Goal: Find specific page/section: Find specific page/section

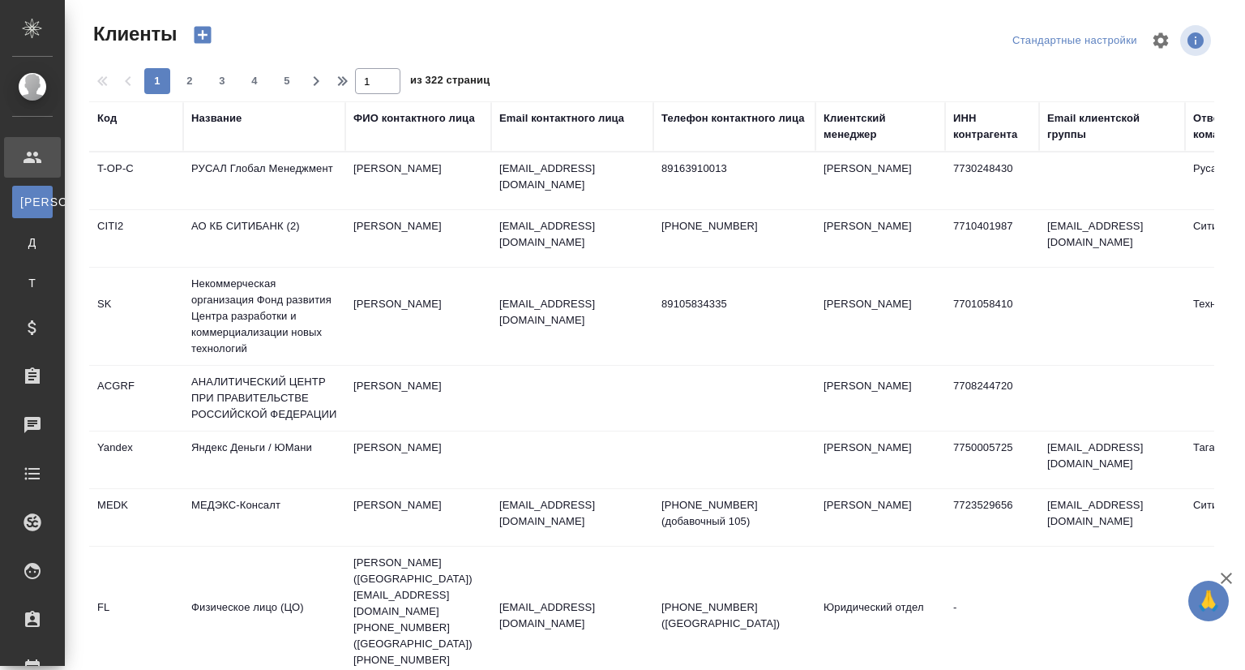
select select "RU"
click at [218, 120] on div "Название" at bounding box center [216, 118] width 50 height 16
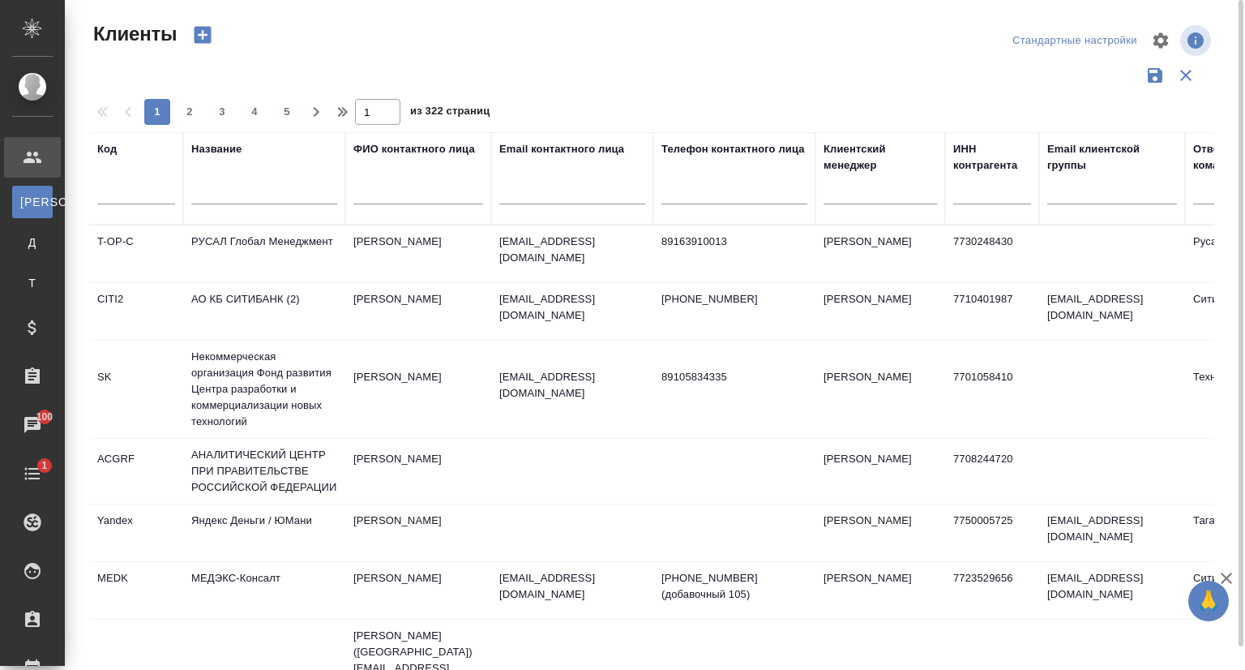
click at [229, 191] on input "text" at bounding box center [264, 194] width 146 height 20
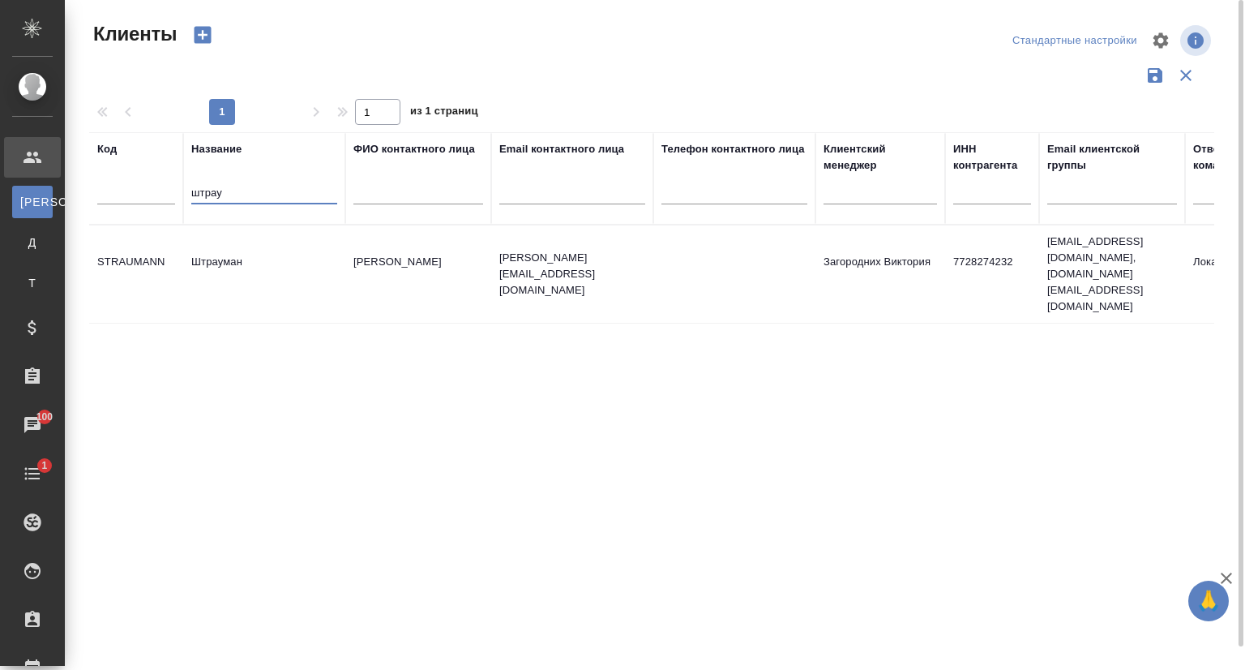
click at [268, 252] on td "Штрауман" at bounding box center [264, 274] width 162 height 57
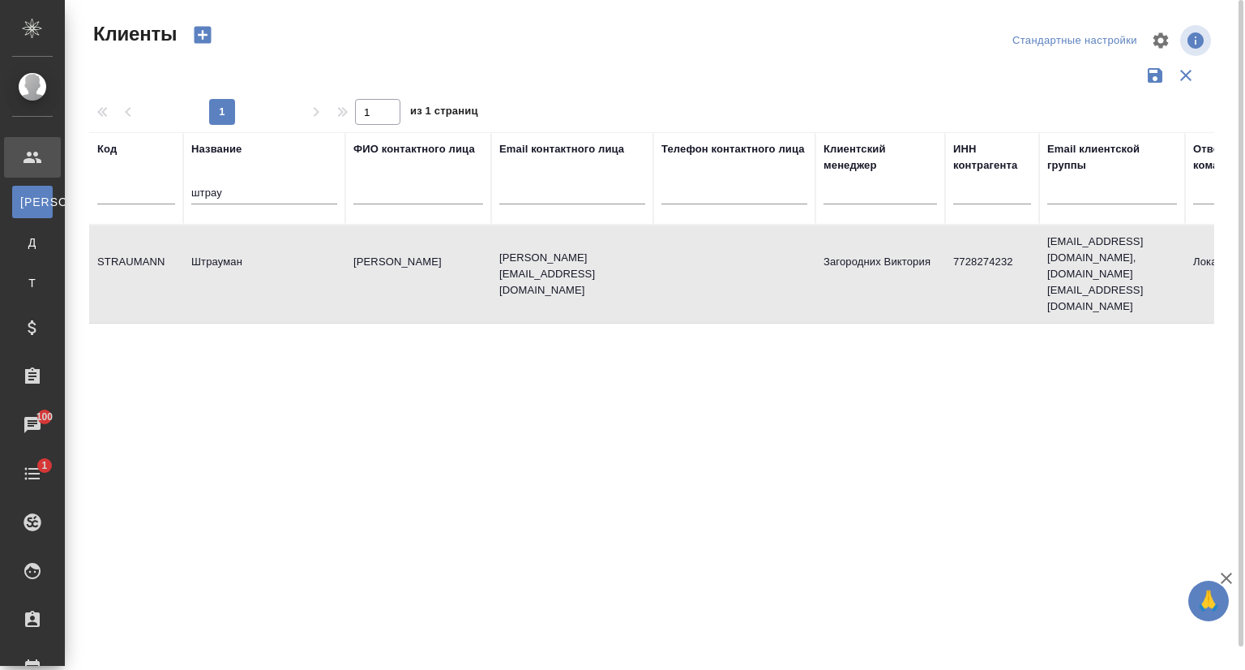
click at [268, 252] on td "Штрауман" at bounding box center [264, 274] width 162 height 57
drag, startPoint x: 250, startPoint y: 189, endPoint x: 71, endPoint y: 195, distance: 178.4
click at [71, 195] on div "Клиенты Стандартные настройки 1 1 из 1 страниц Код Название штрау ФИО контактно…" at bounding box center [655, 362] width 1180 height 725
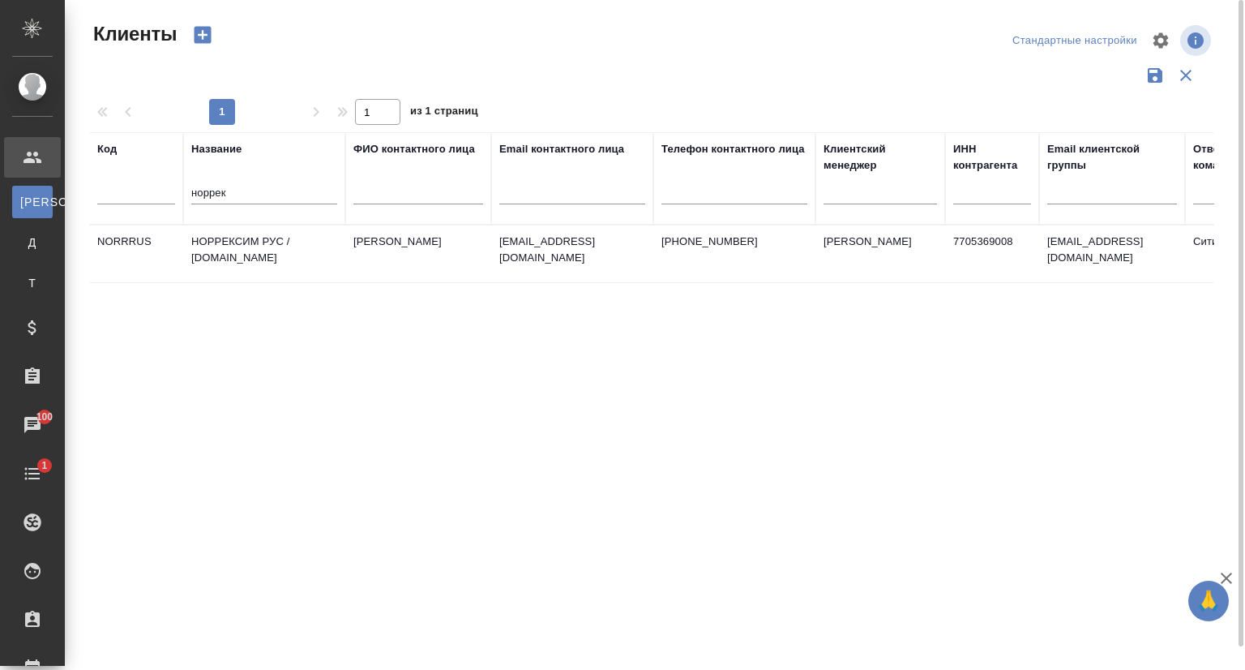
click at [225, 250] on td "НОРРЕКСИМ РУС / norrexim.ru" at bounding box center [264, 253] width 162 height 57
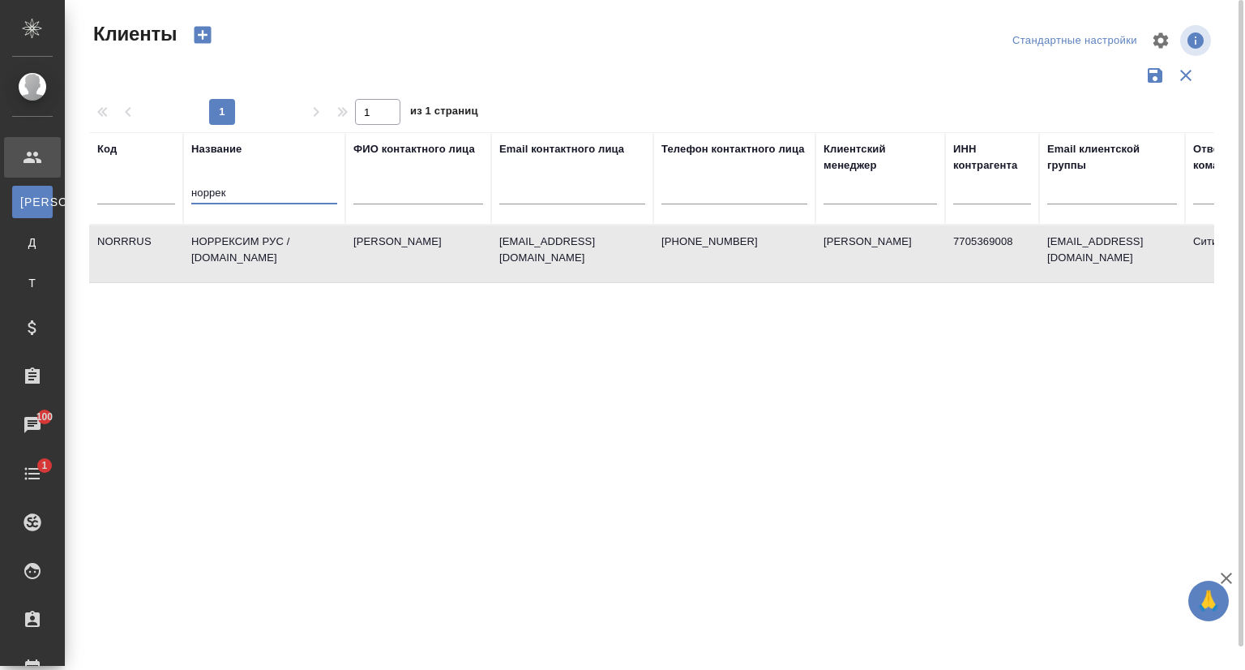
drag, startPoint x: 269, startPoint y: 189, endPoint x: 130, endPoint y: 190, distance: 139.4
click at [130, 190] on tr "Код Название норрек ФИО контактного лица Email контактного лица Телефон контакт…" at bounding box center [702, 178] width 1226 height 92
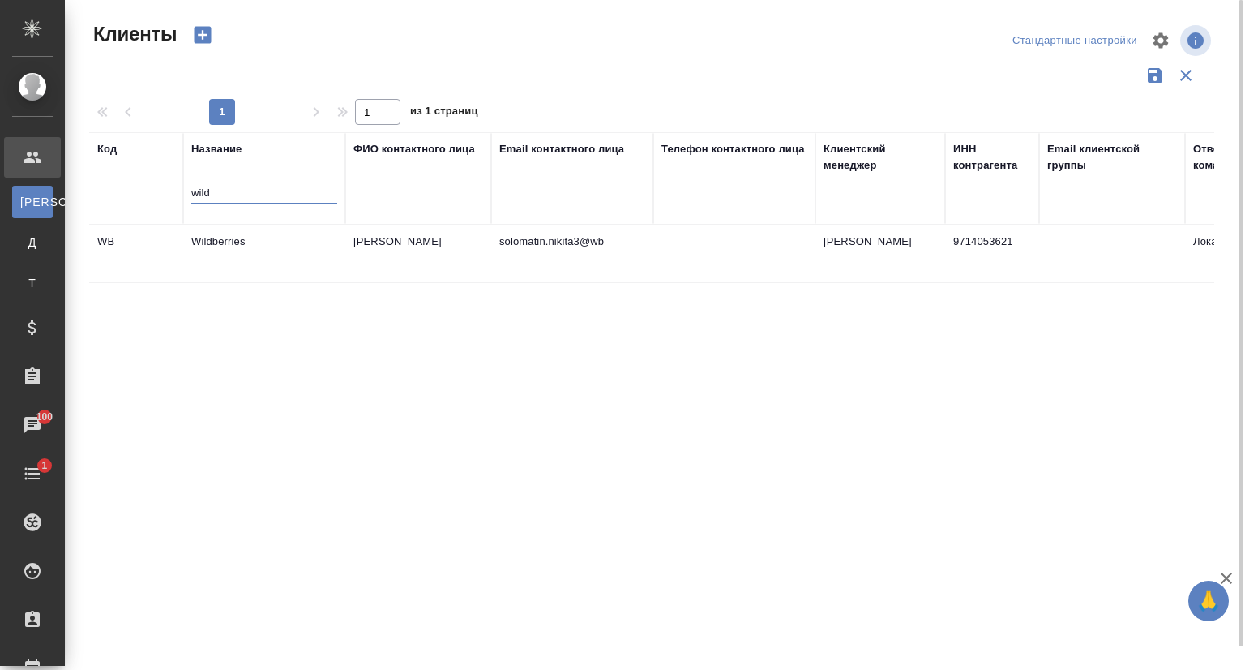
type input "wild"
click at [212, 243] on td "Wildberries" at bounding box center [264, 253] width 162 height 57
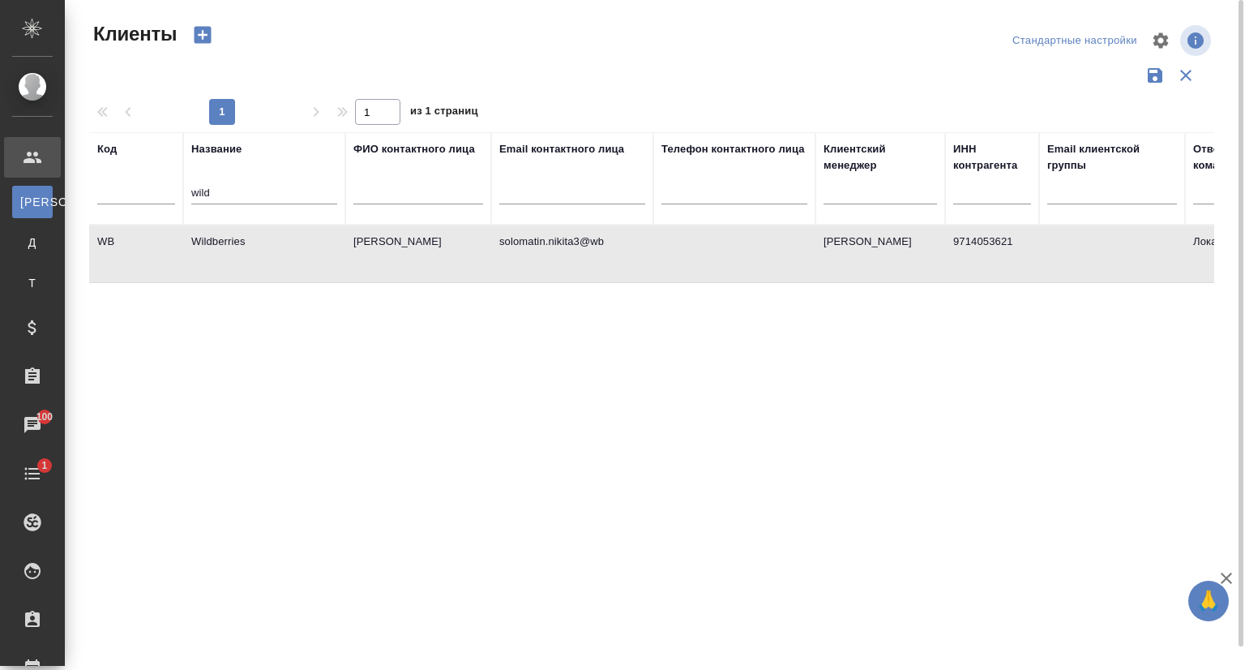
click at [212, 243] on td "Wildberries" at bounding box center [264, 253] width 162 height 57
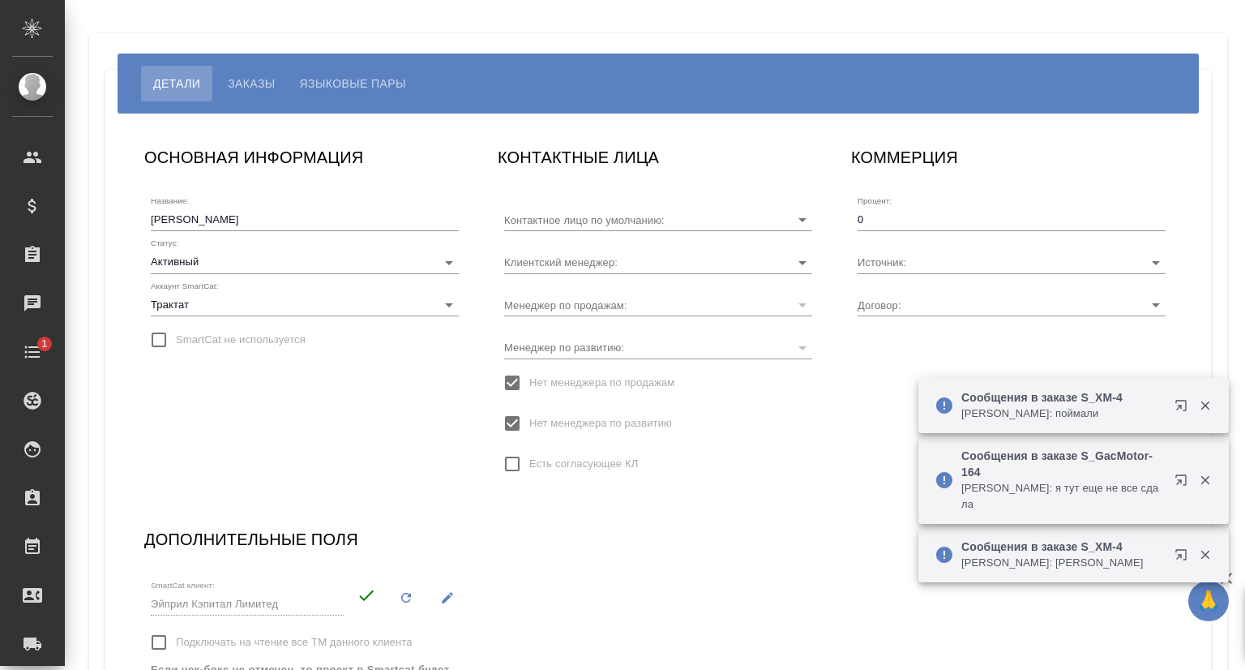
type input "Кушель Александра"
type input "Прочее"
type input "Без договора"
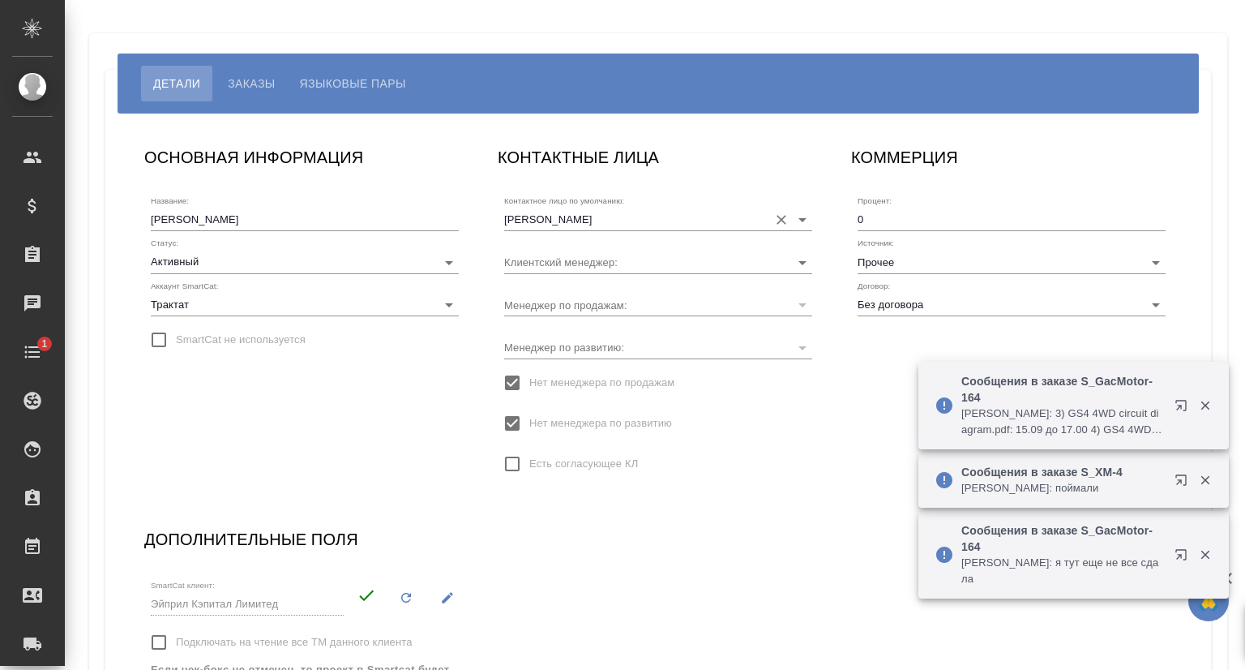
type input "Филина Екатерина"
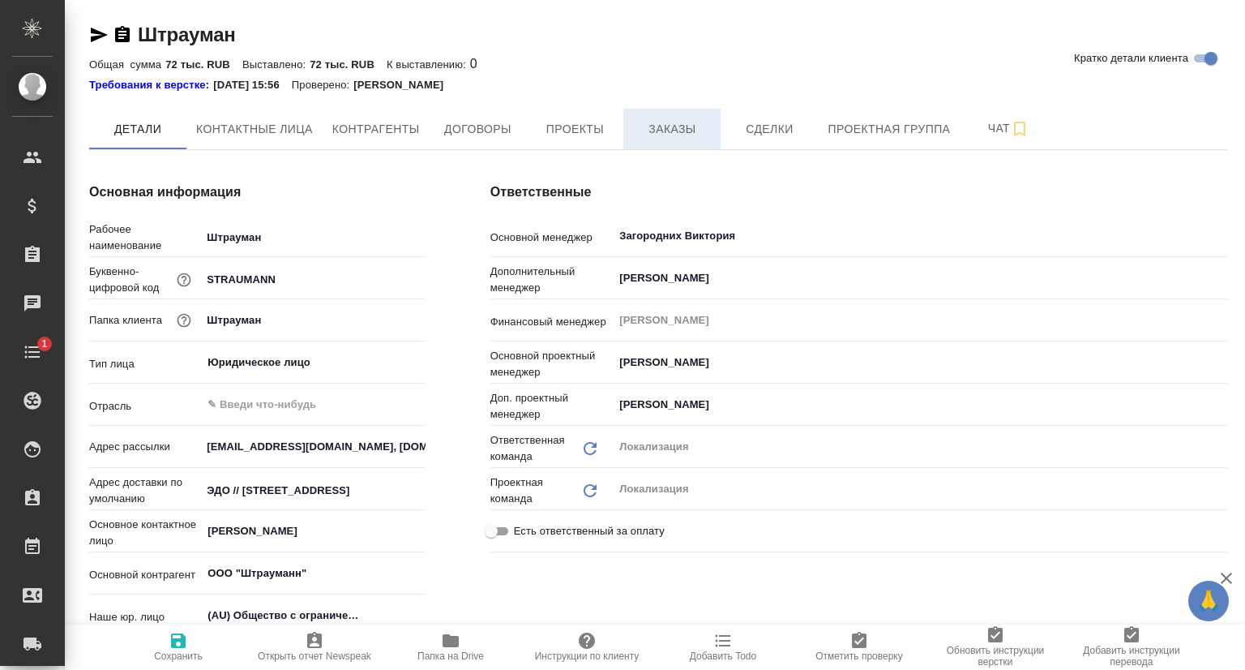
type textarea "x"
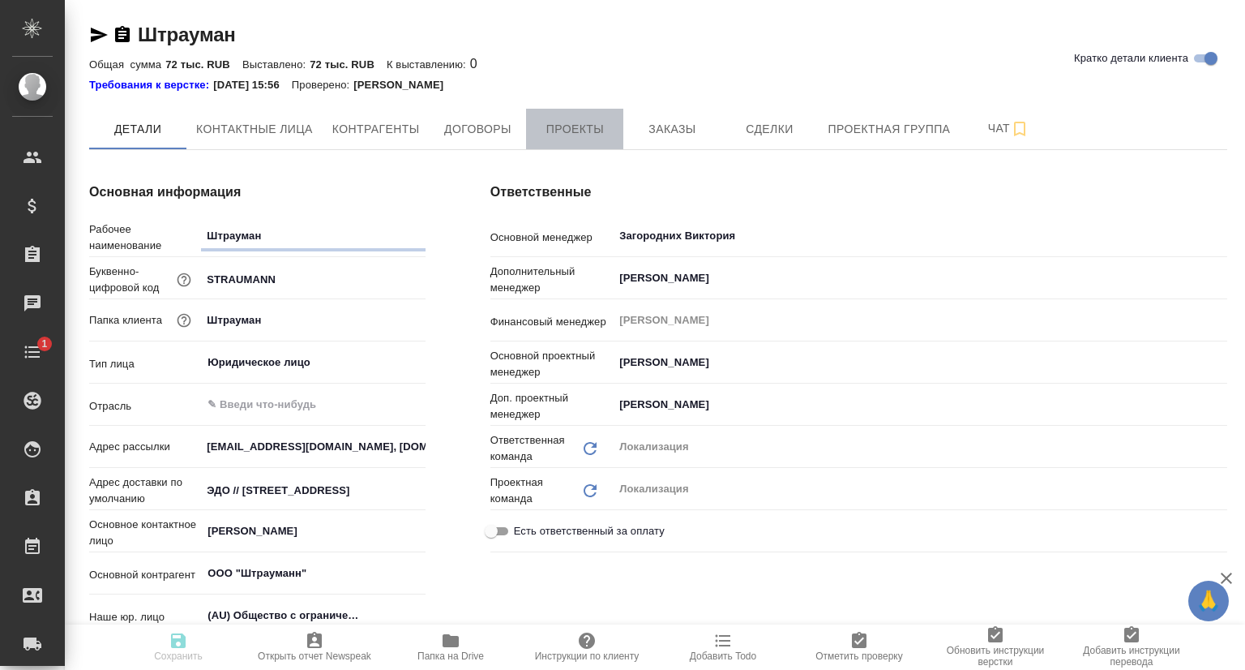
click at [594, 134] on span "Проекты" at bounding box center [575, 129] width 78 height 20
type textarea "x"
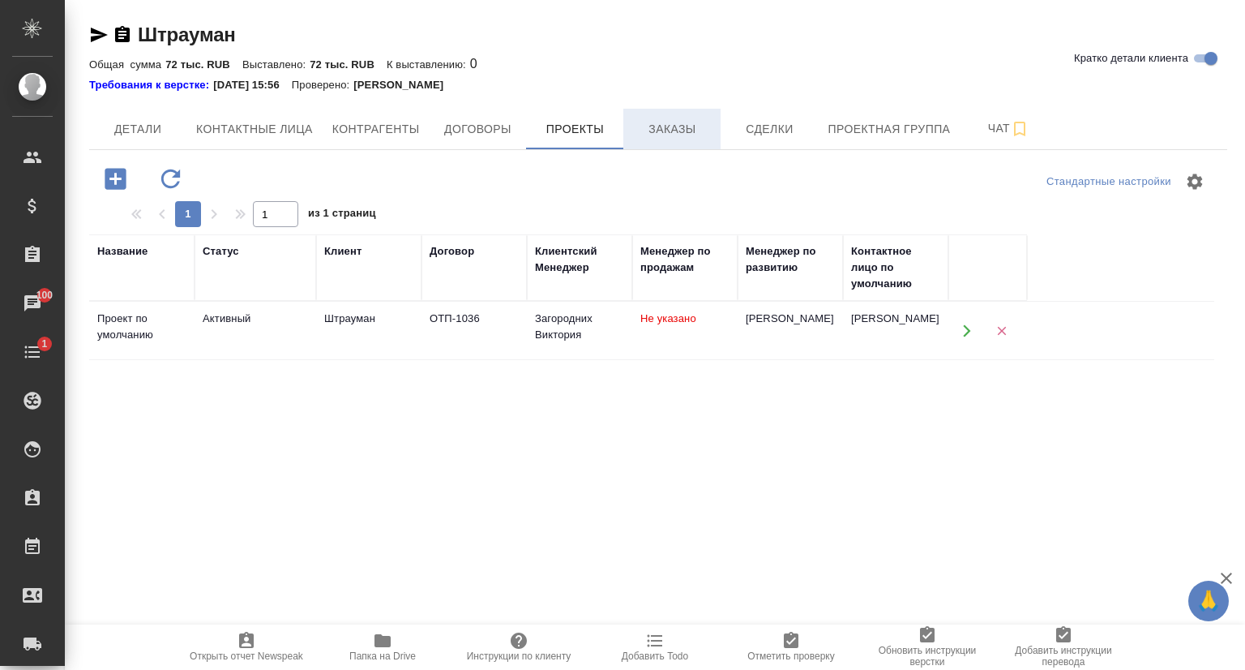
click at [666, 124] on span "Заказы" at bounding box center [672, 129] width 78 height 20
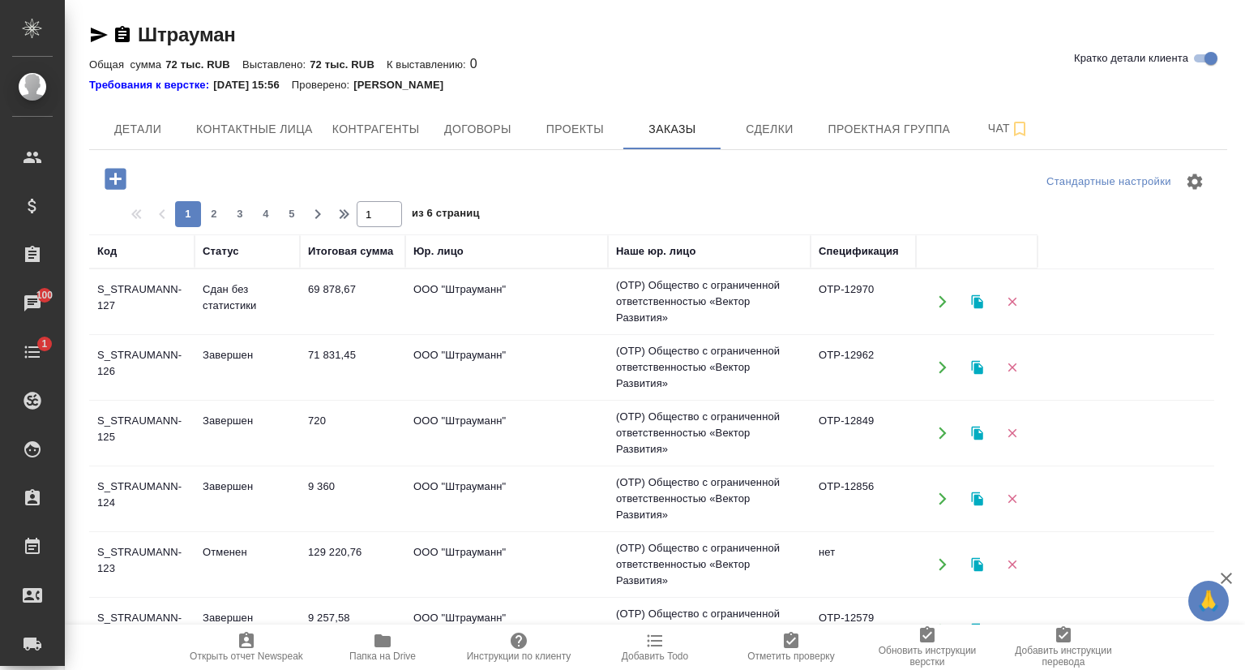
click at [146, 278] on td "S_STRAUMANN-127" at bounding box center [141, 301] width 105 height 57
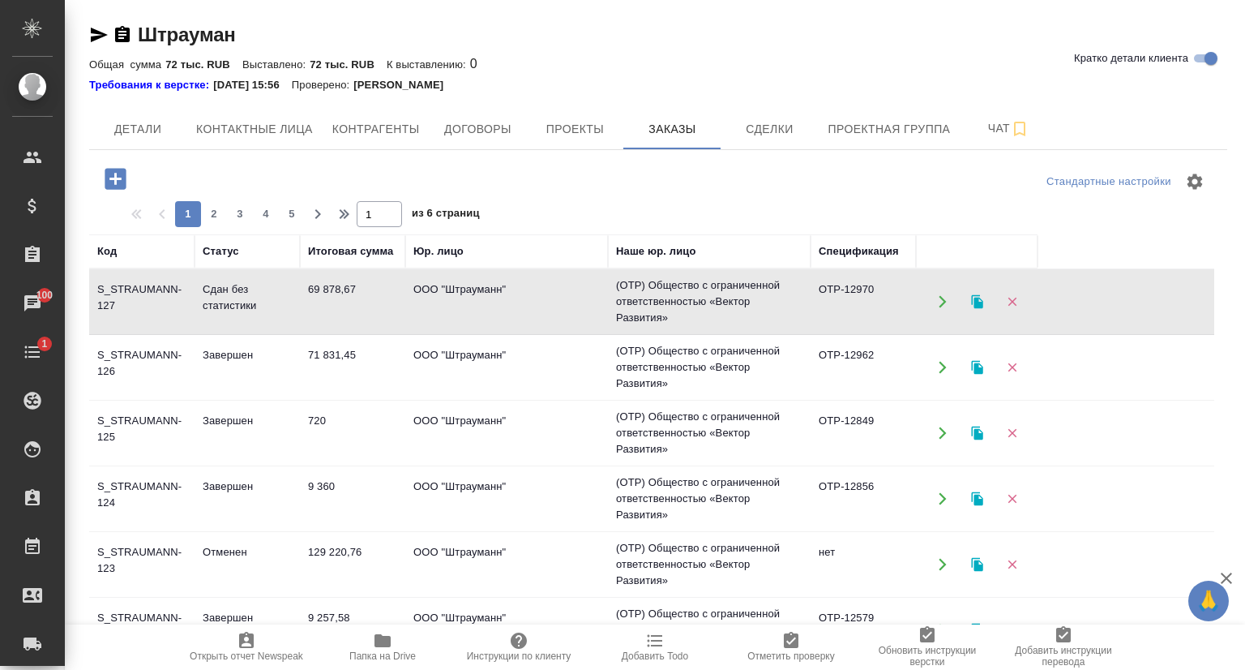
click at [146, 278] on td "S_STRAUMANN-127" at bounding box center [141, 301] width 105 height 57
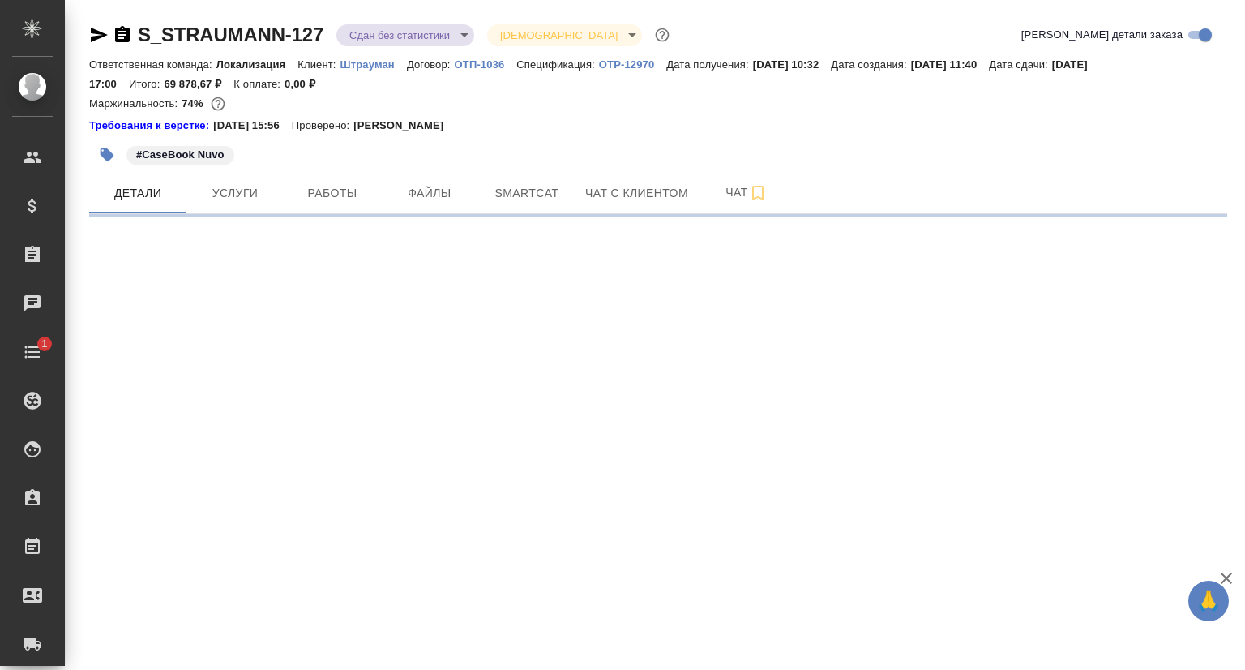
select select "RU"
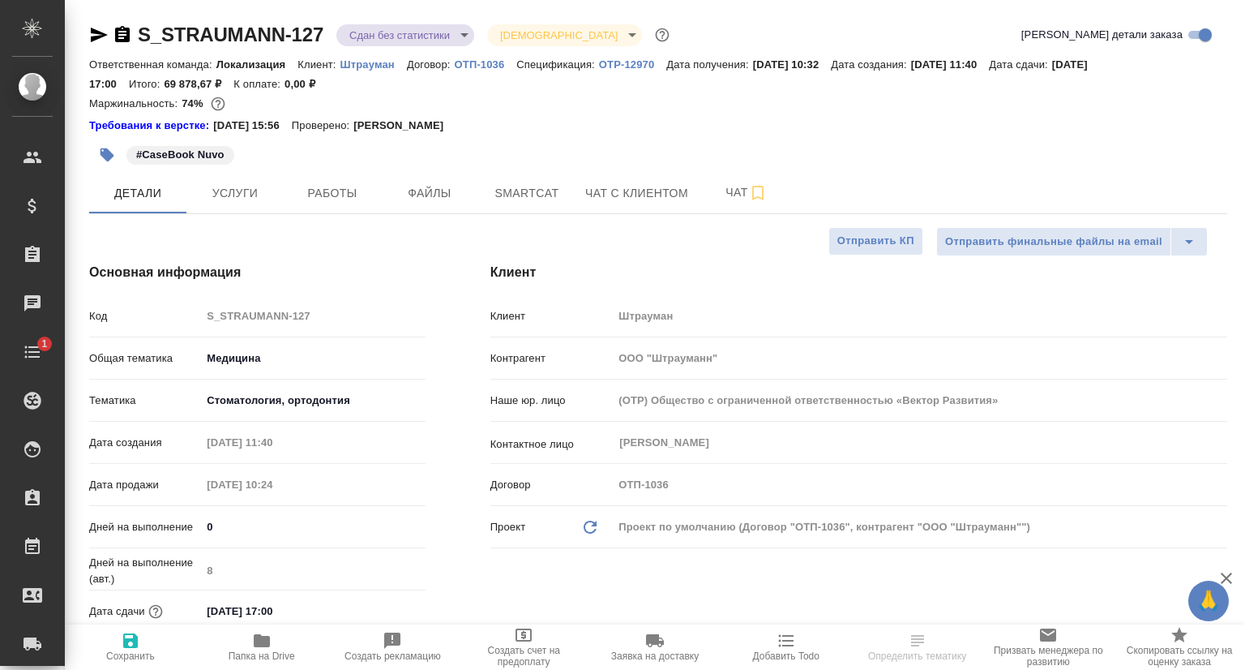
type textarea "x"
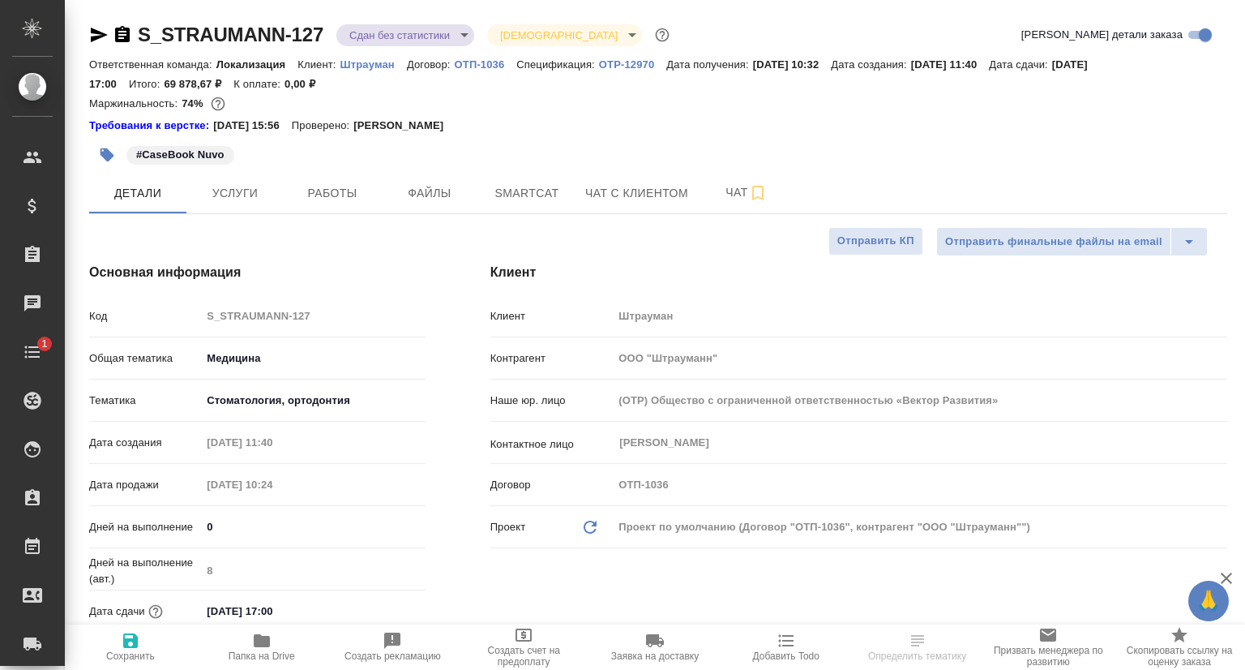
type textarea "x"
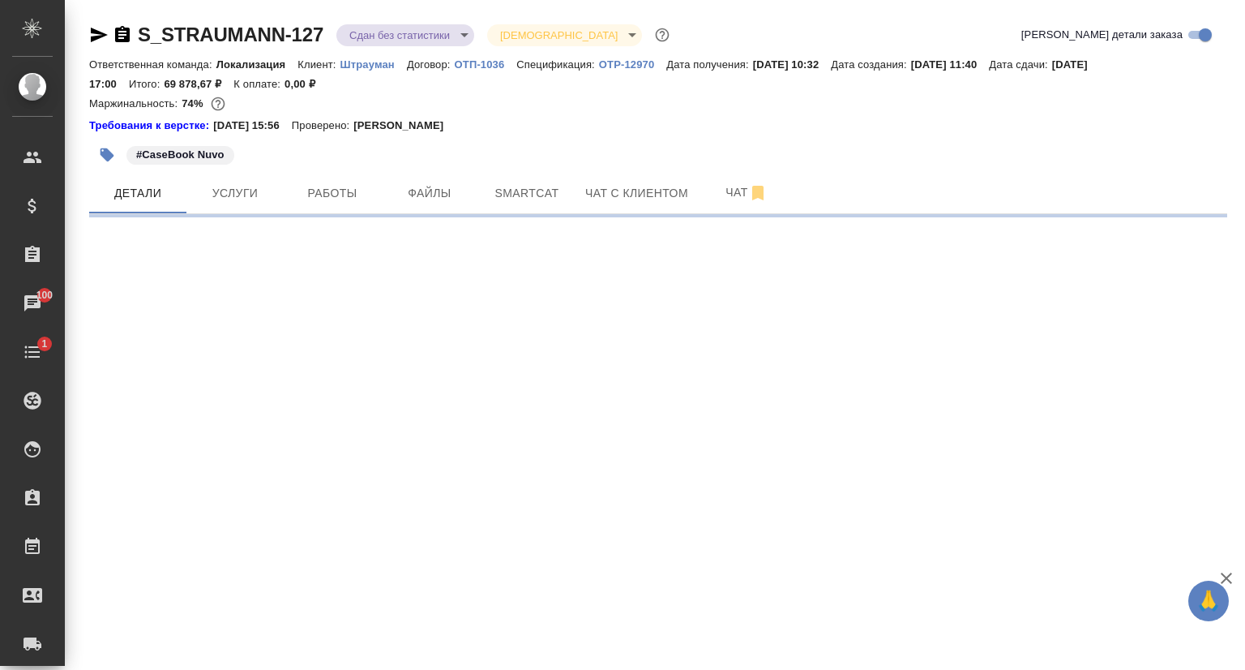
select select "RU"
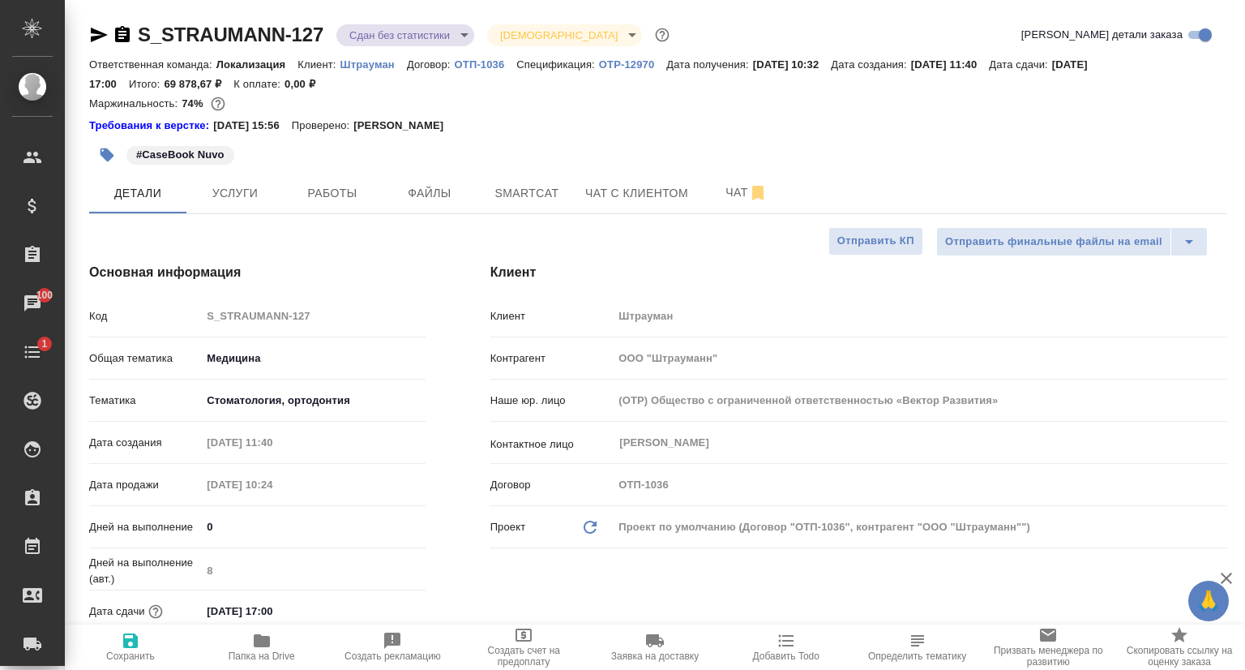
type textarea "x"
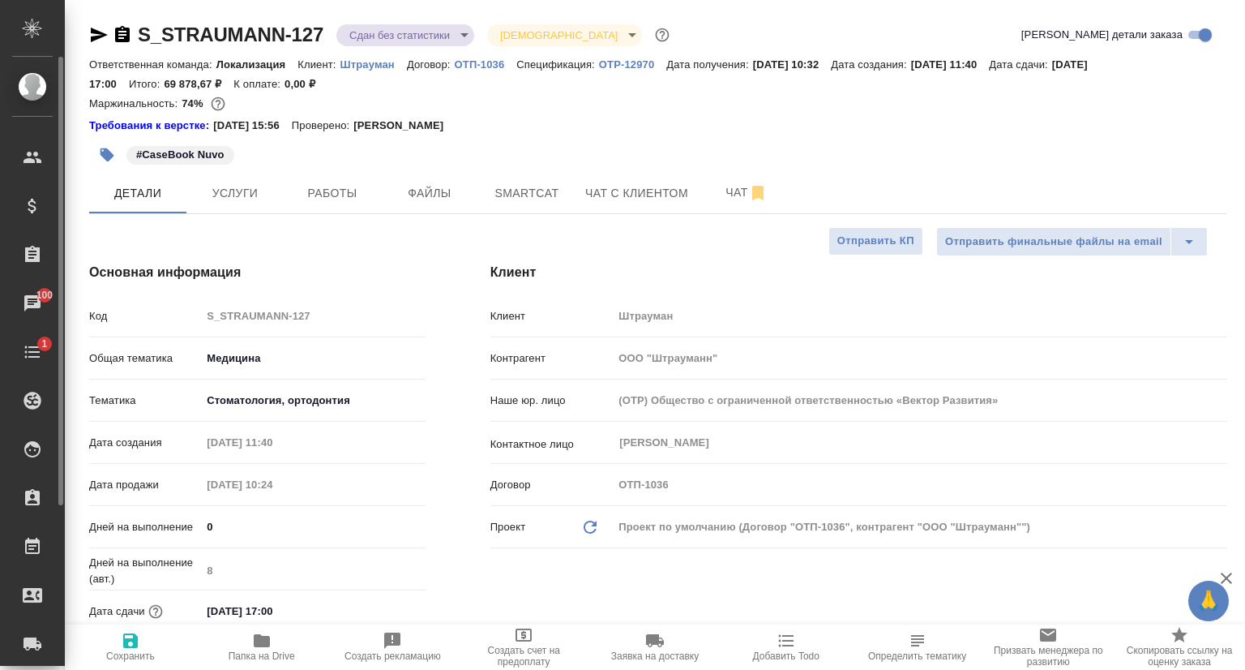
type textarea "x"
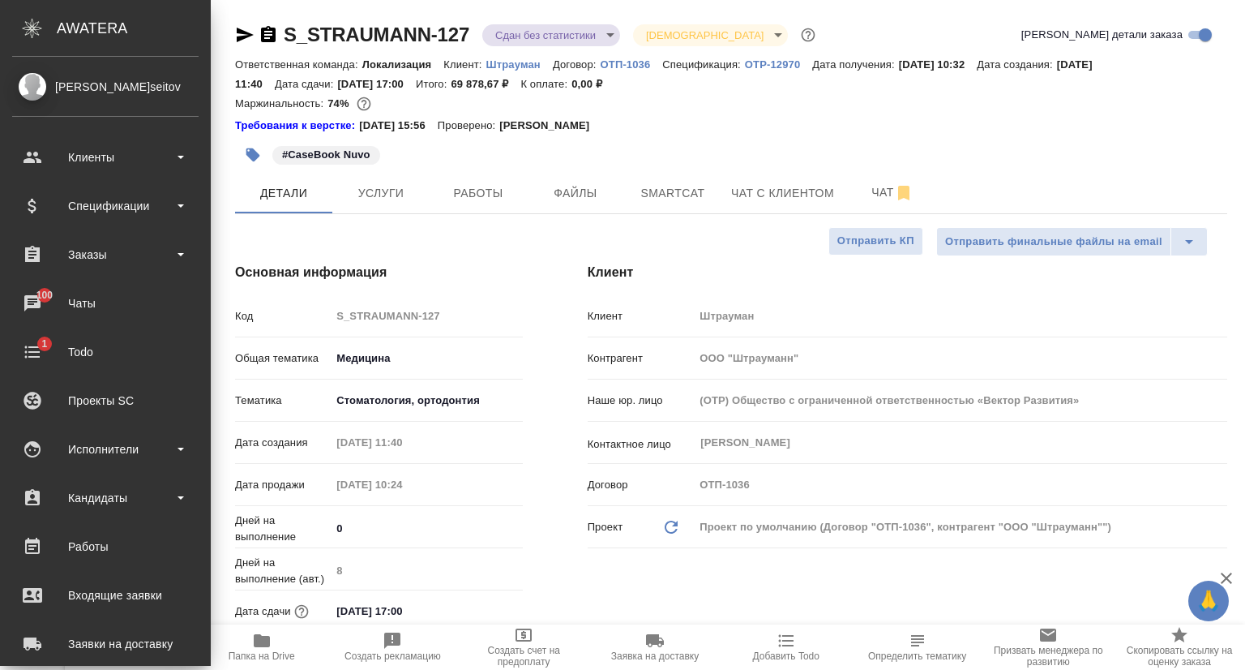
type textarea "x"
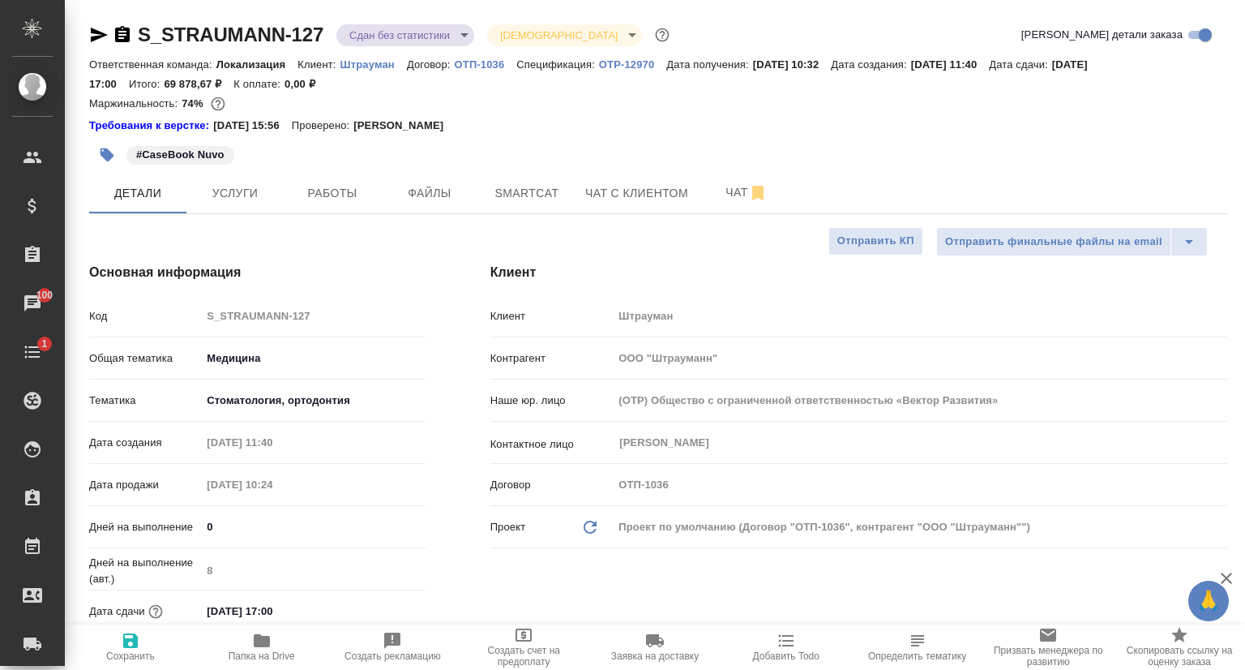
type textarea "x"
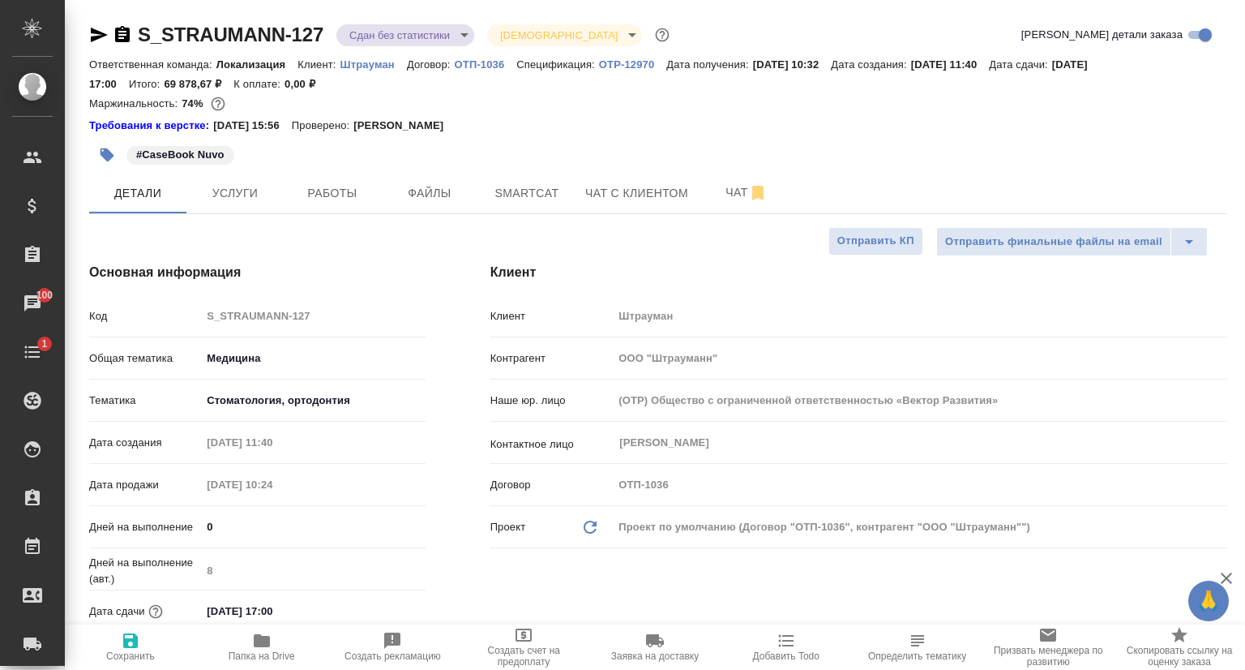
type textarea "x"
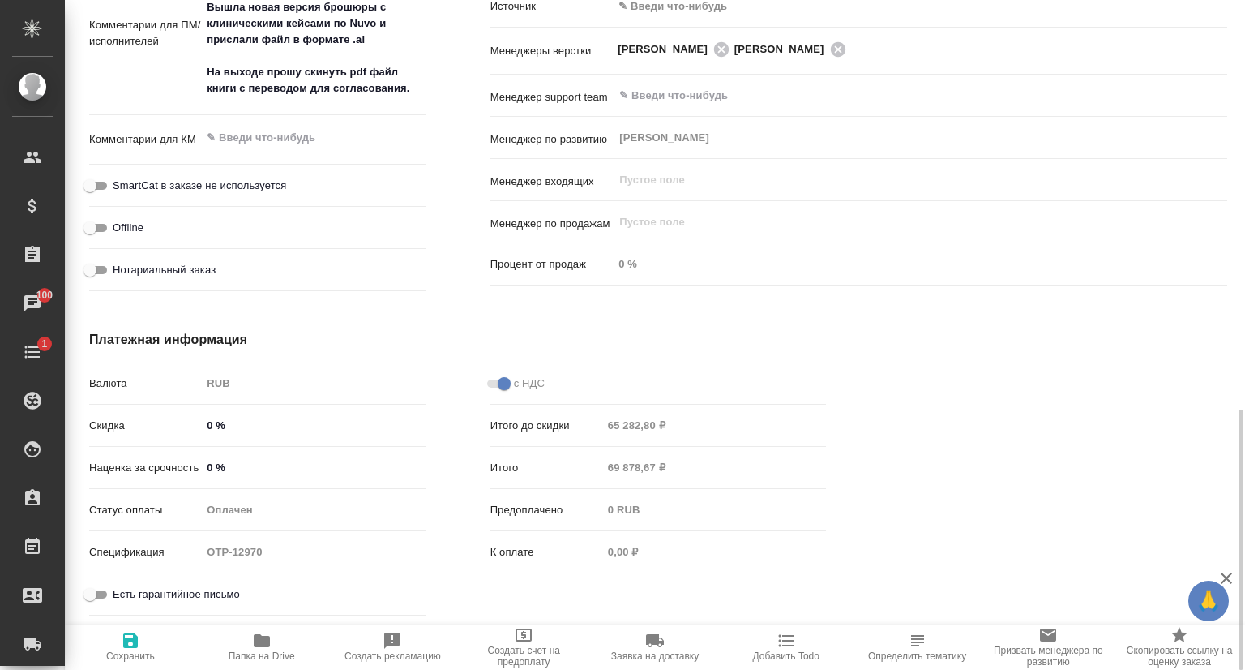
scroll to position [1068, 0]
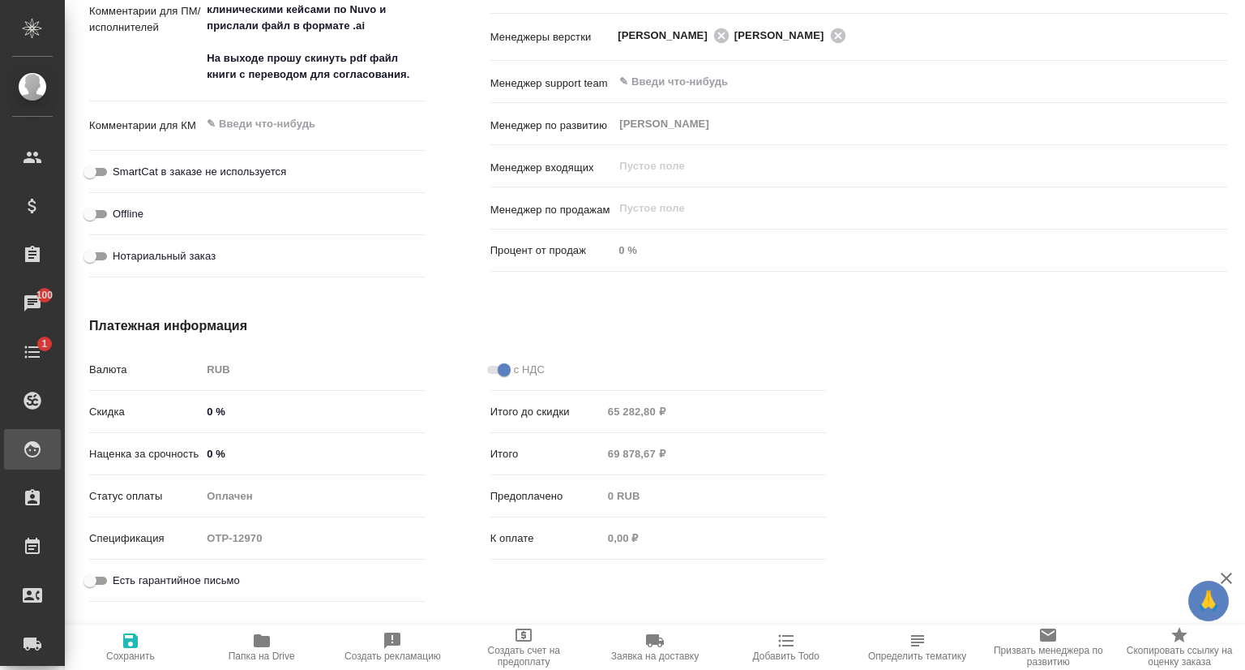
type textarea "x"
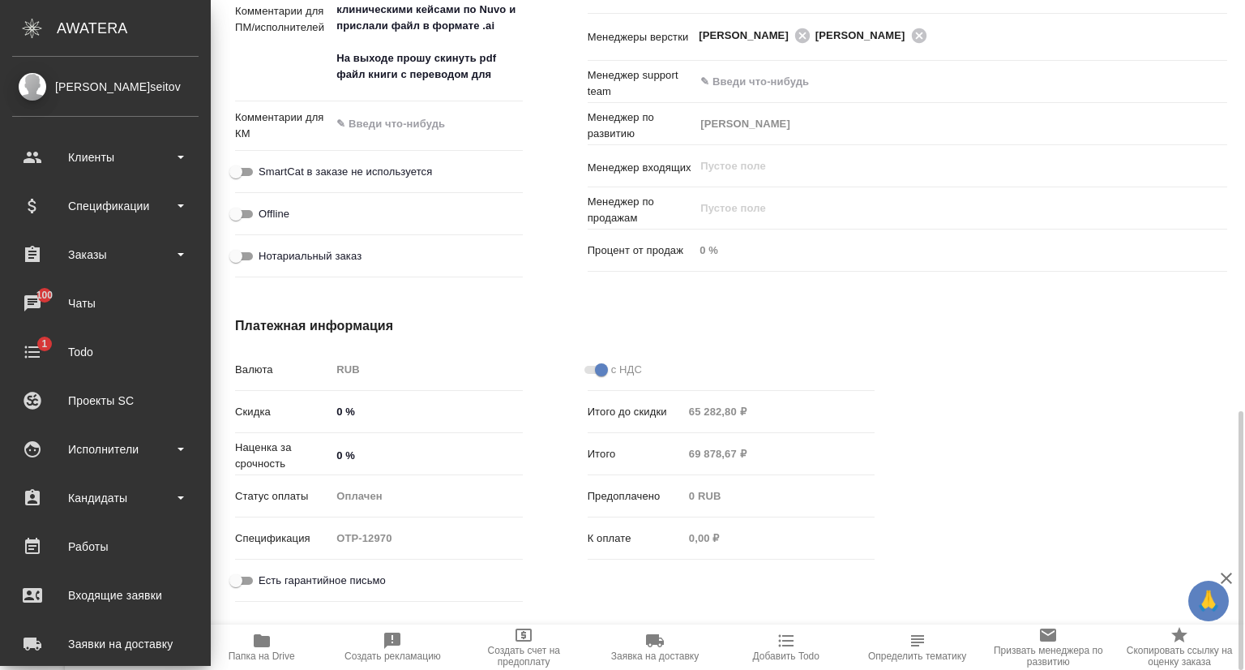
type textarea "x"
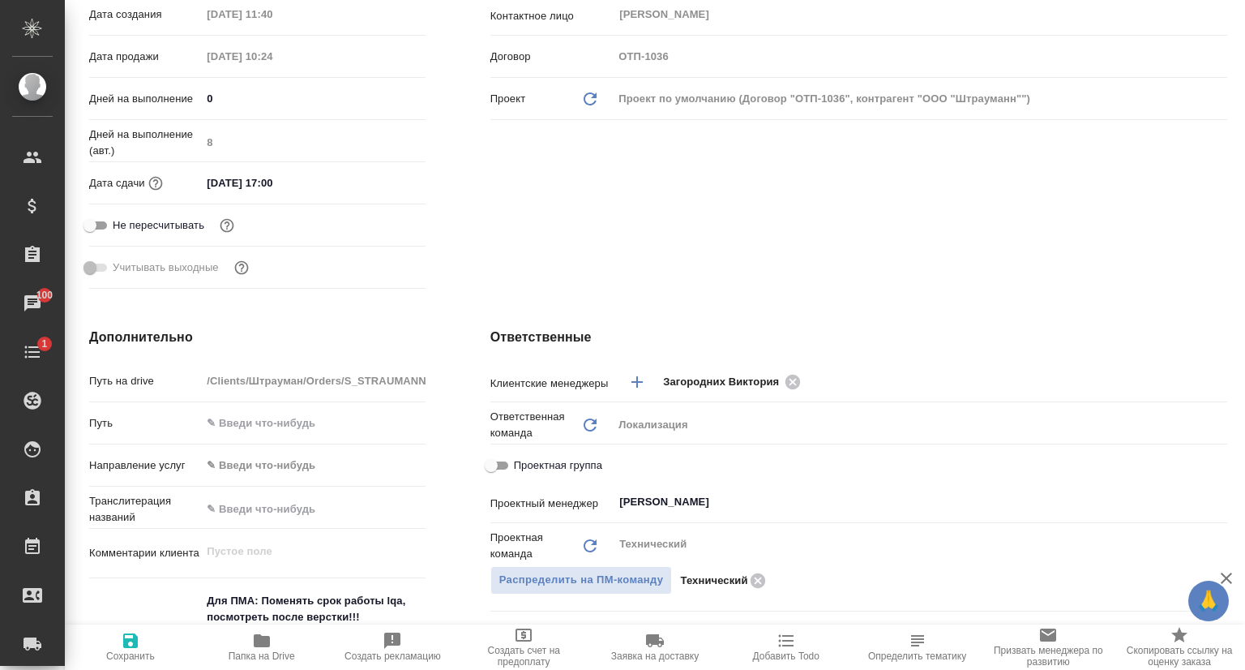
scroll to position [0, 0]
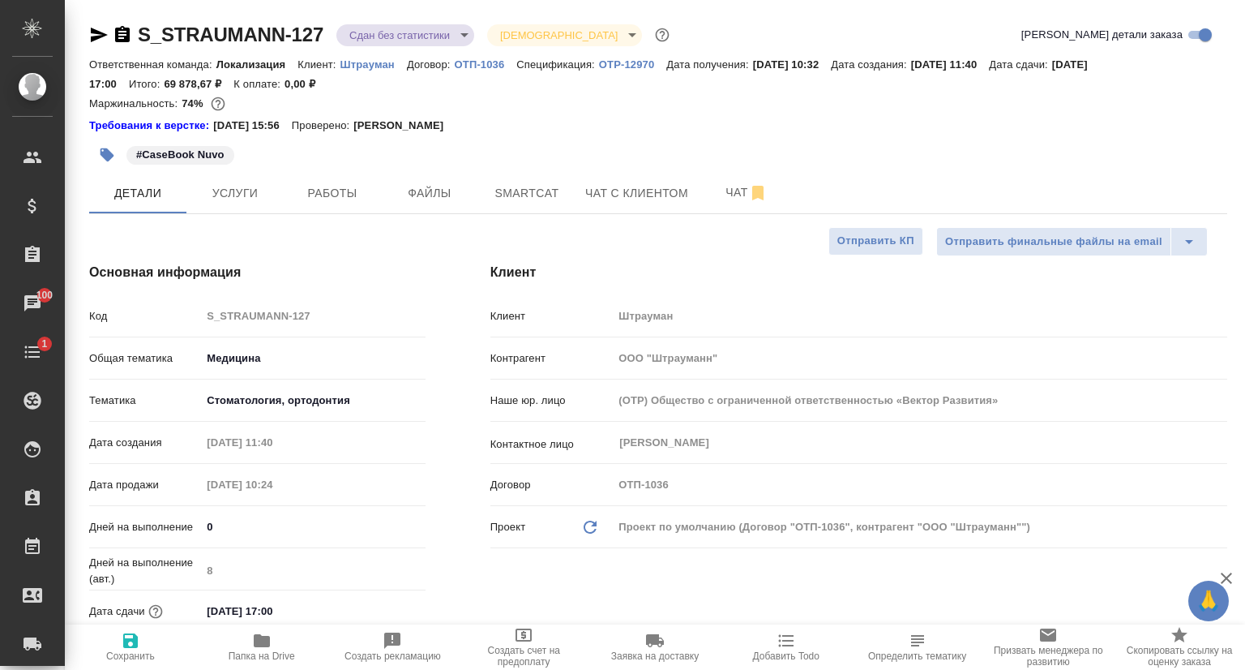
click at [97, 33] on icon "button" at bounding box center [99, 35] width 17 height 15
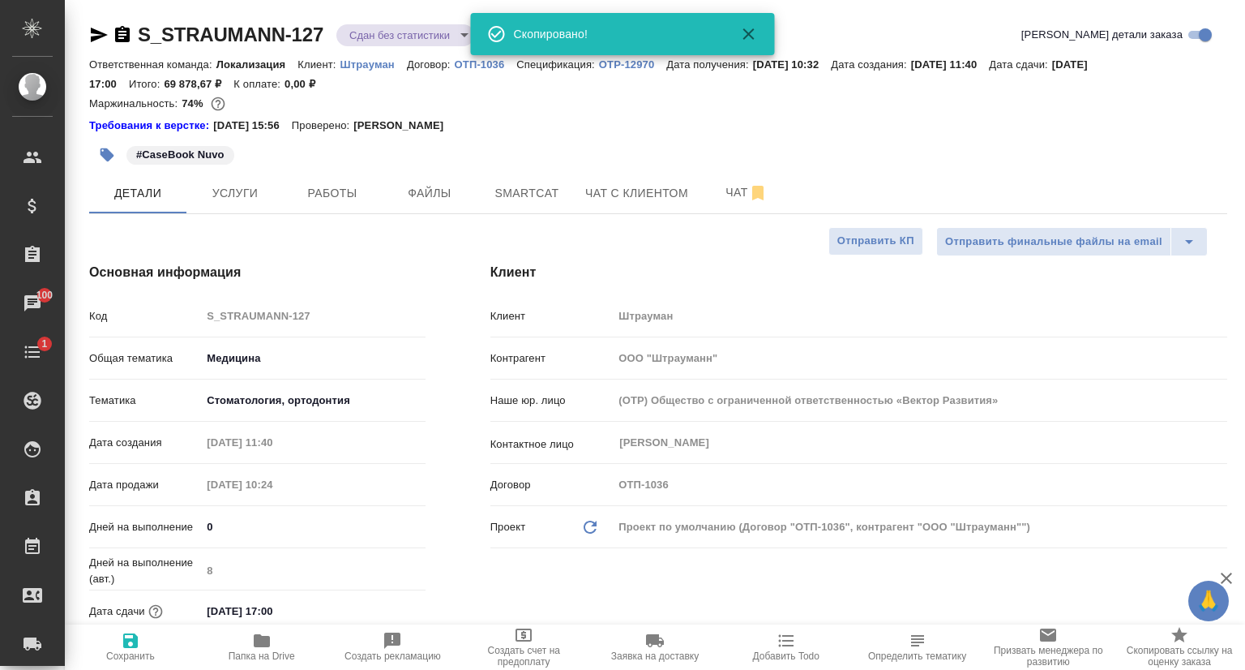
type textarea "x"
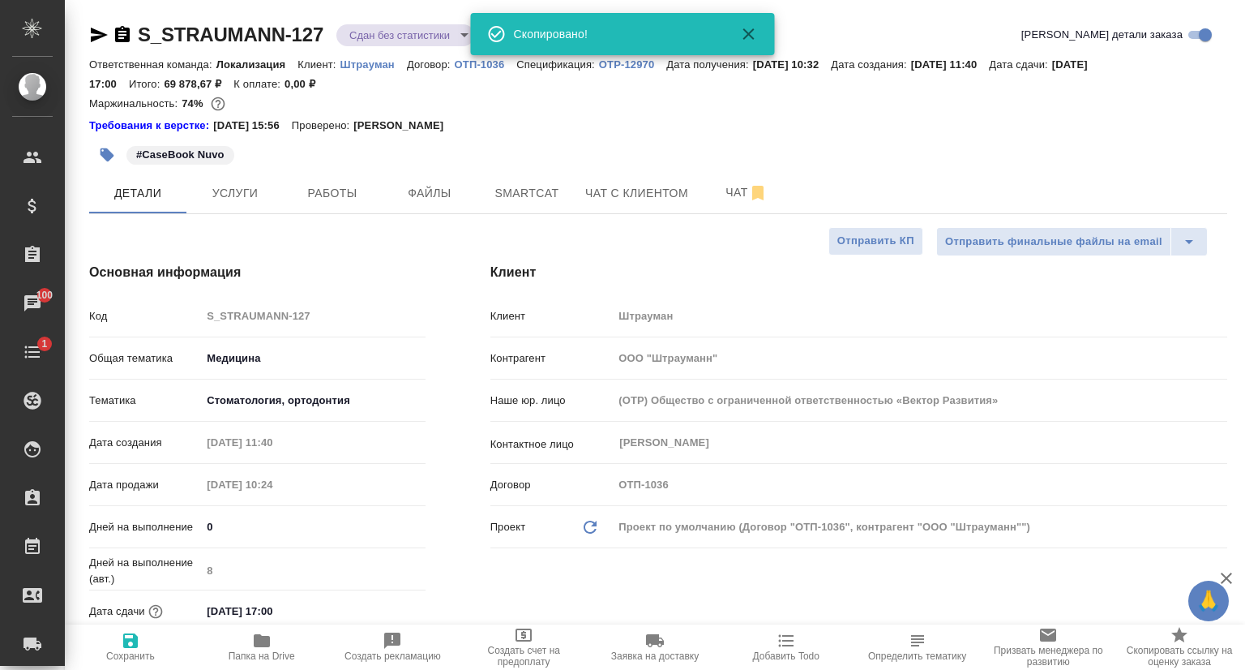
type textarea "x"
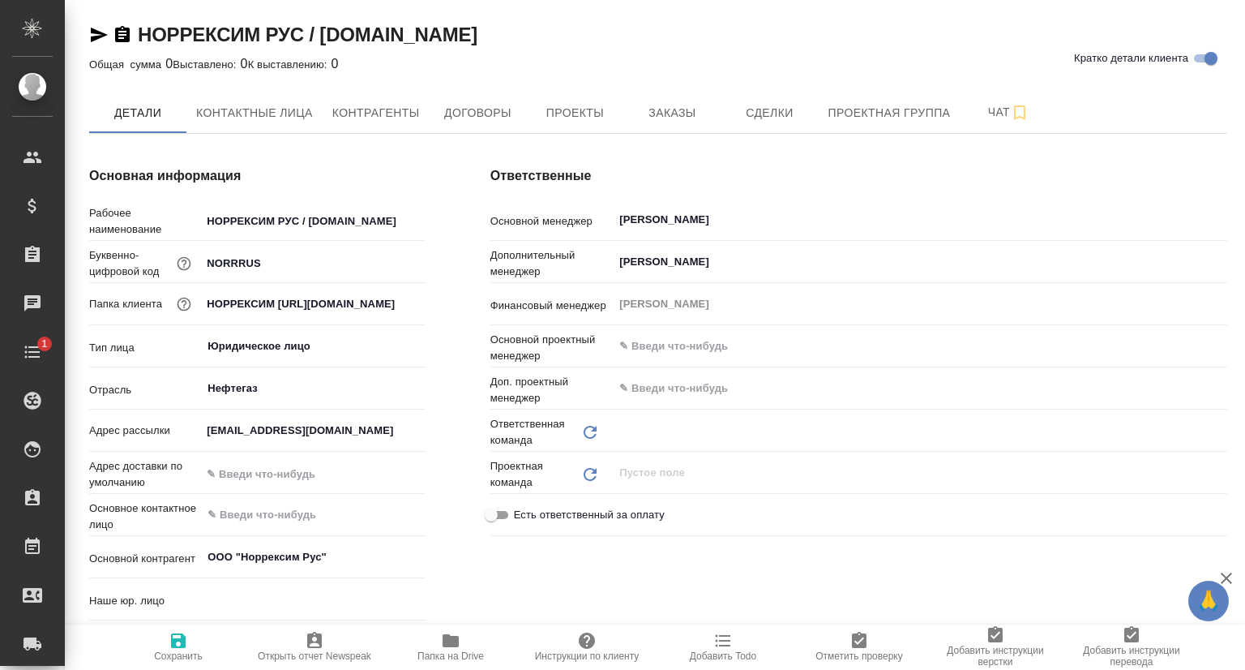
type input "(T24) Общество с ограниченной ответственностью «Трактат24»"
type textarea "x"
type input "Сити3"
type textarea "x"
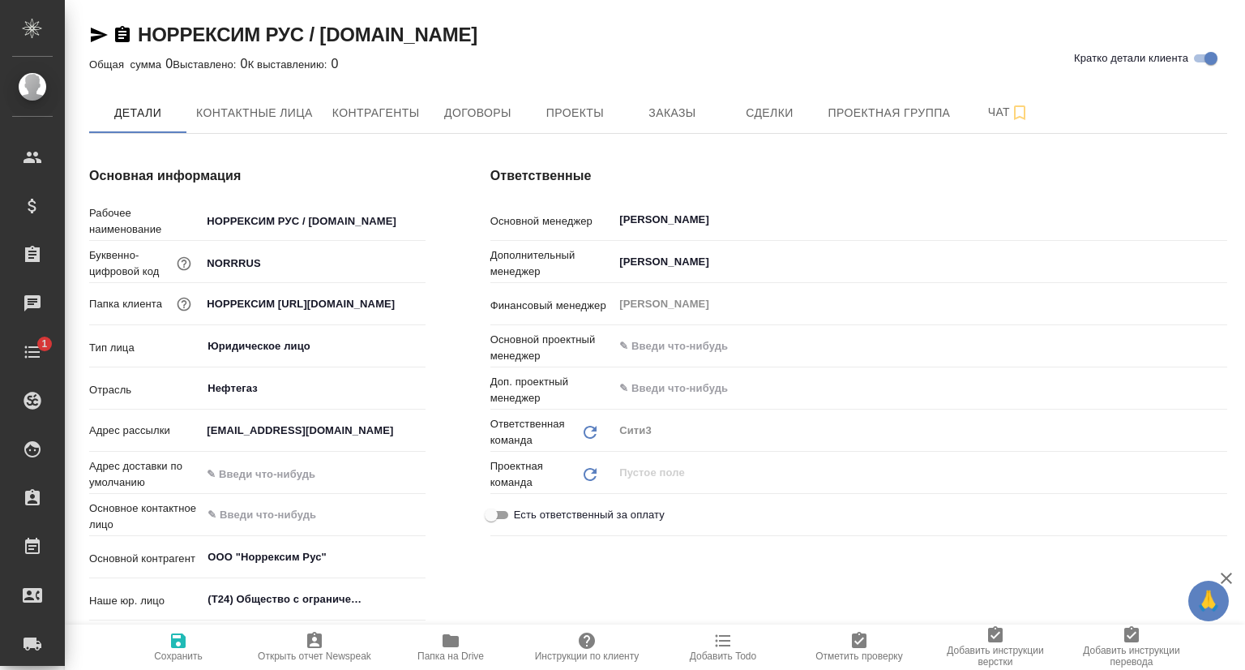
type textarea "x"
click at [571, 98] on button "Проекты" at bounding box center [574, 112] width 97 height 41
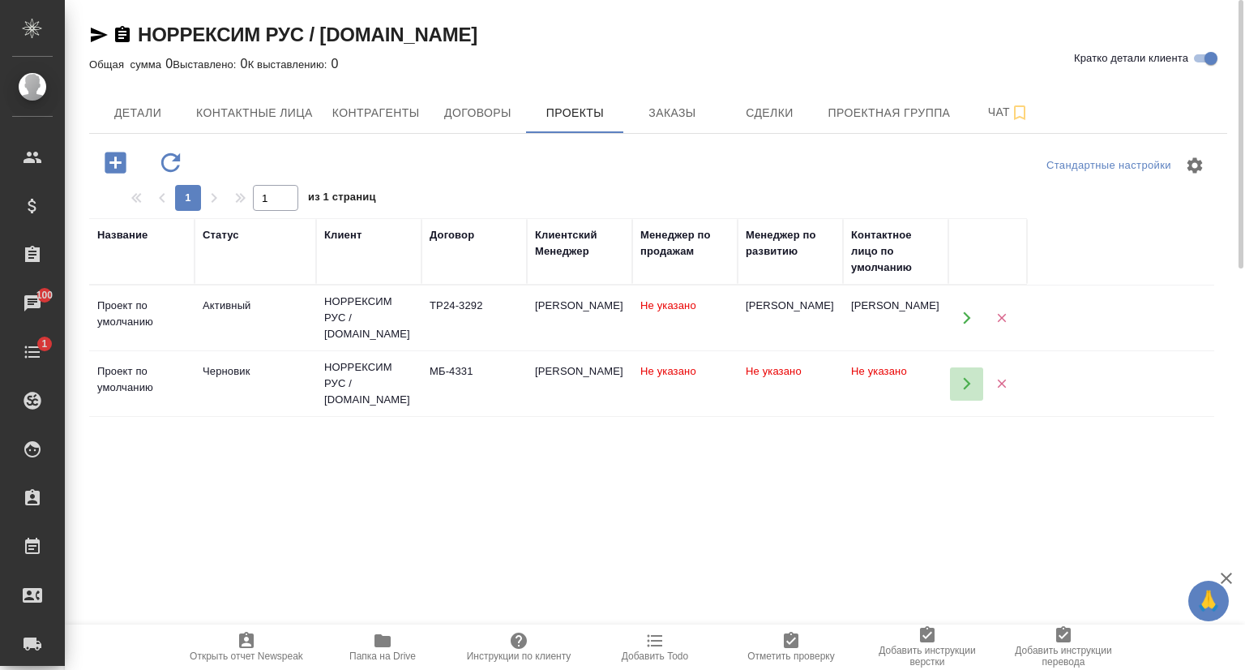
click at [960, 381] on button "button" at bounding box center [966, 383] width 33 height 33
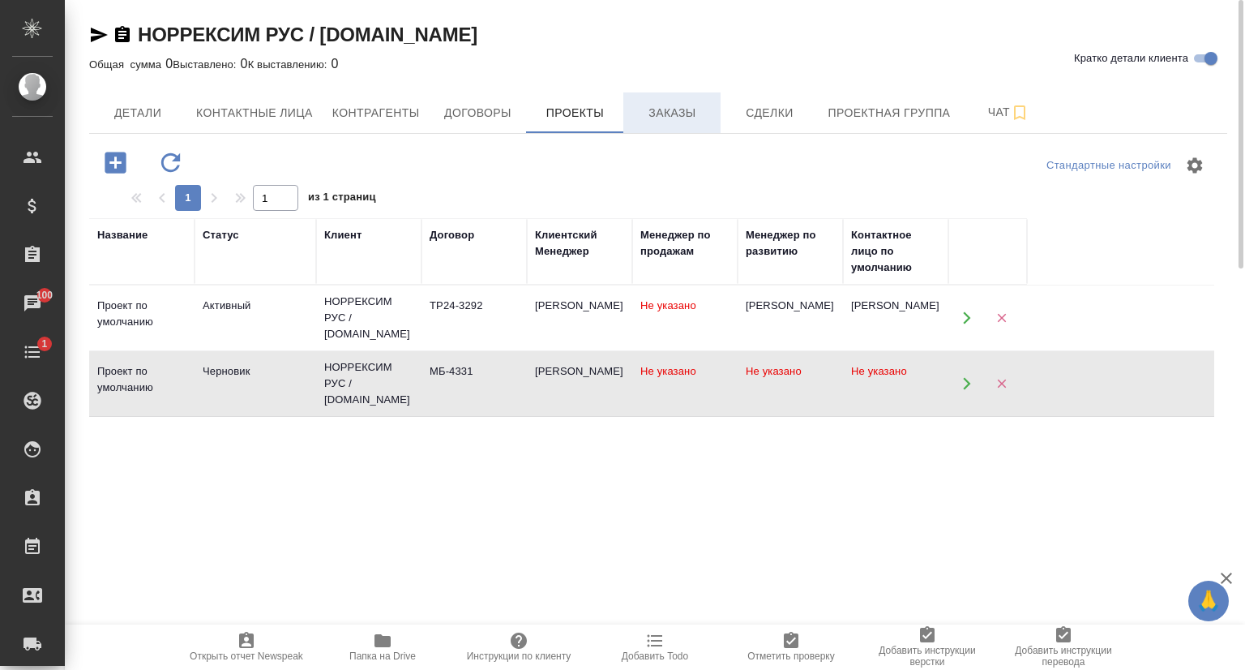
click at [675, 116] on span "Заказы" at bounding box center [672, 113] width 78 height 20
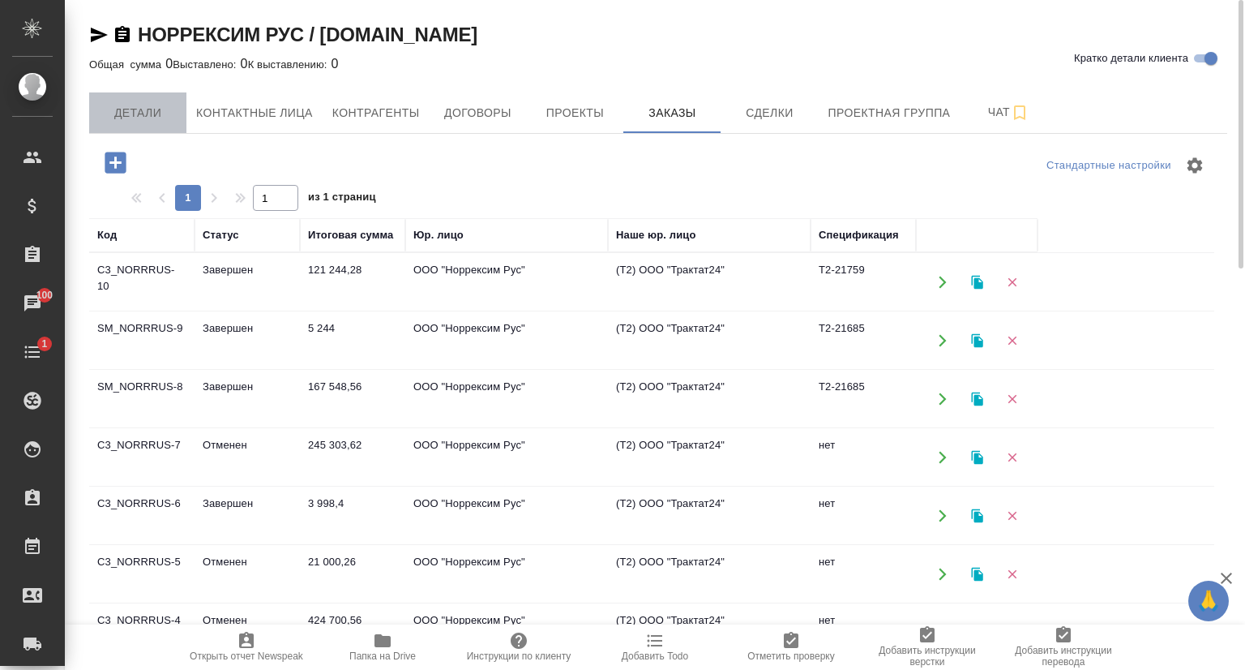
click at [133, 129] on button "Детали" at bounding box center [137, 112] width 97 height 41
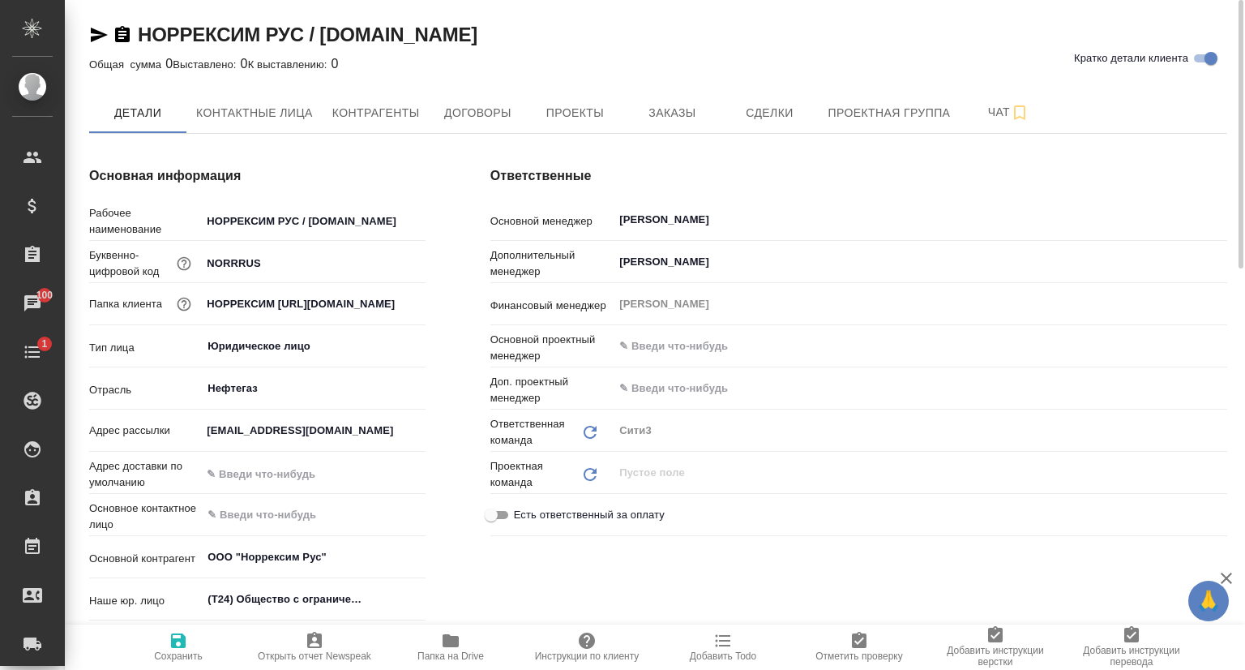
click at [101, 35] on icon "button" at bounding box center [99, 35] width 17 height 15
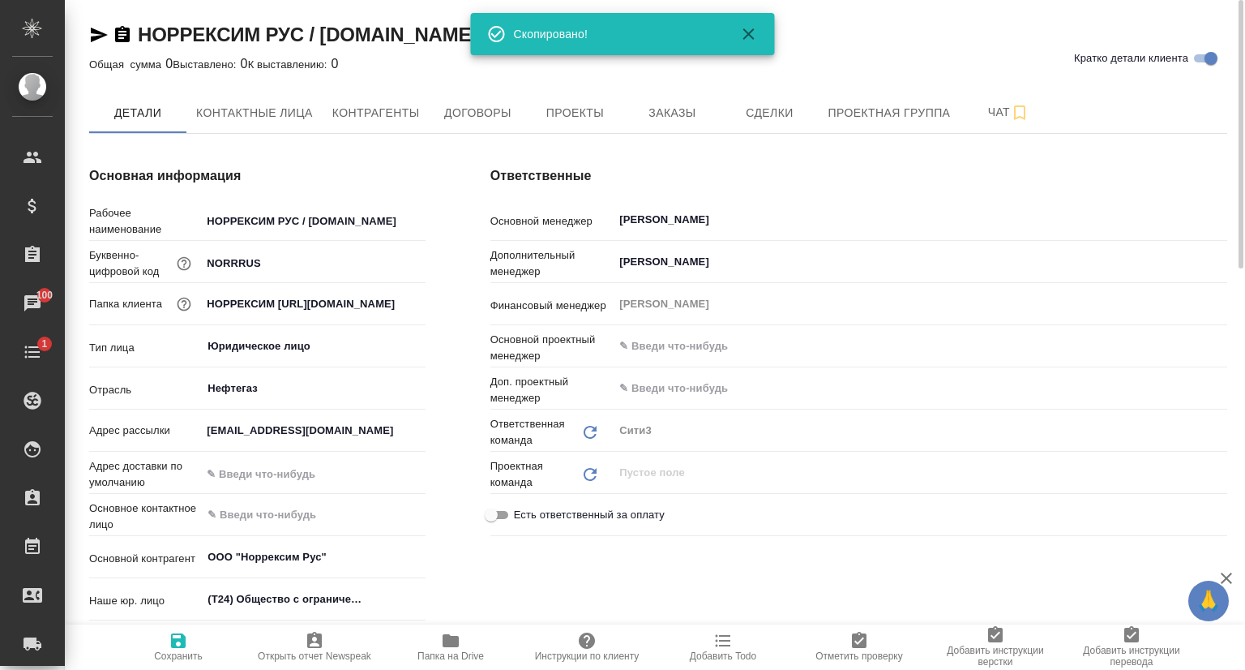
type textarea "x"
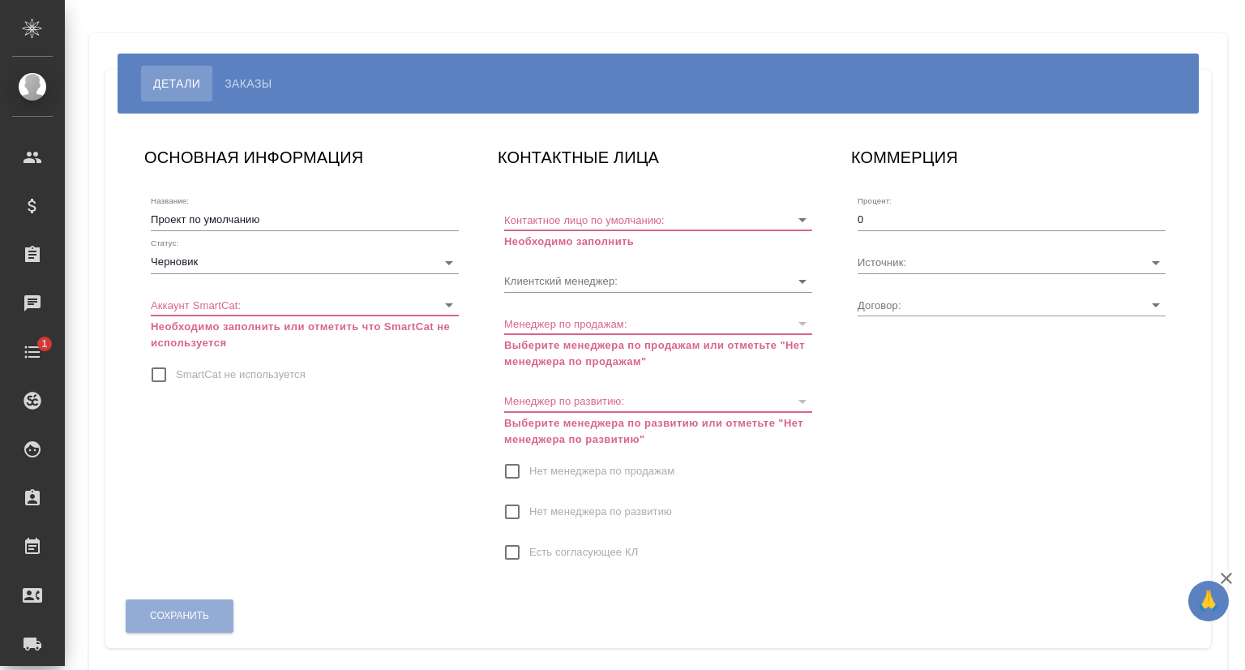
type input "МБ-4331"
type input "[PERSON_NAME]"
drag, startPoint x: 224, startPoint y: 75, endPoint x: 218, endPoint y: 98, distance: 24.2
click at [224, 75] on button "Заказы" at bounding box center [247, 84] width 71 height 36
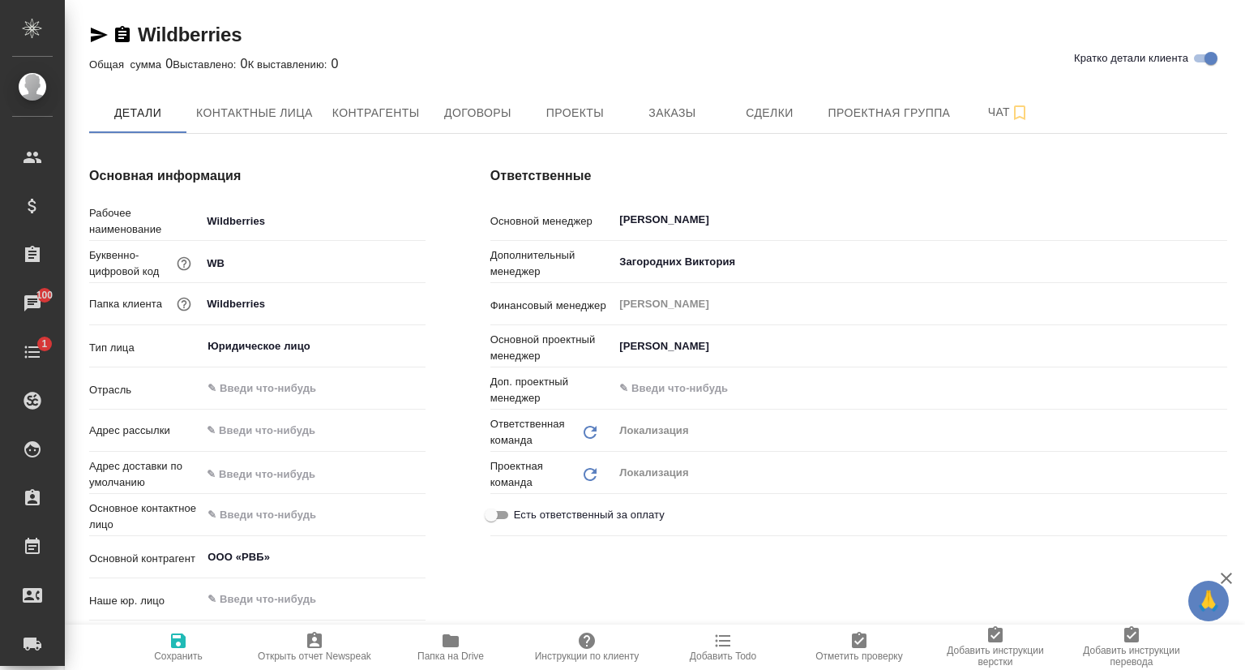
type textarea "x"
click at [437, 657] on span "Папка на Drive" at bounding box center [451, 655] width 66 height 11
